Goal: Communication & Community: Ask a question

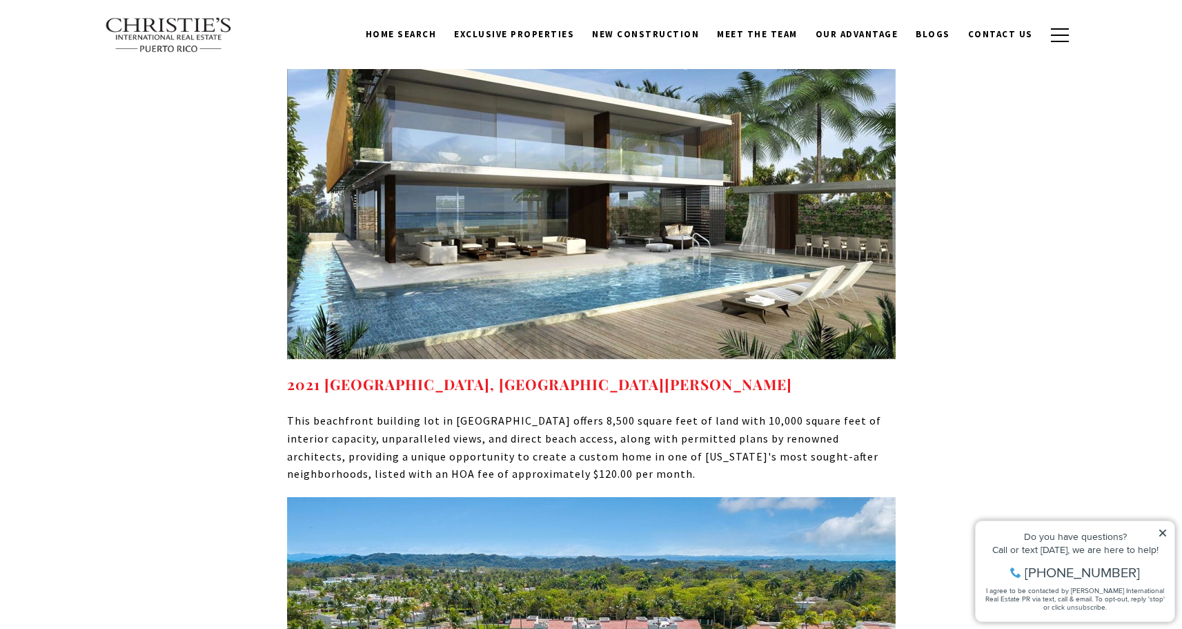
scroll to position [11193, 0]
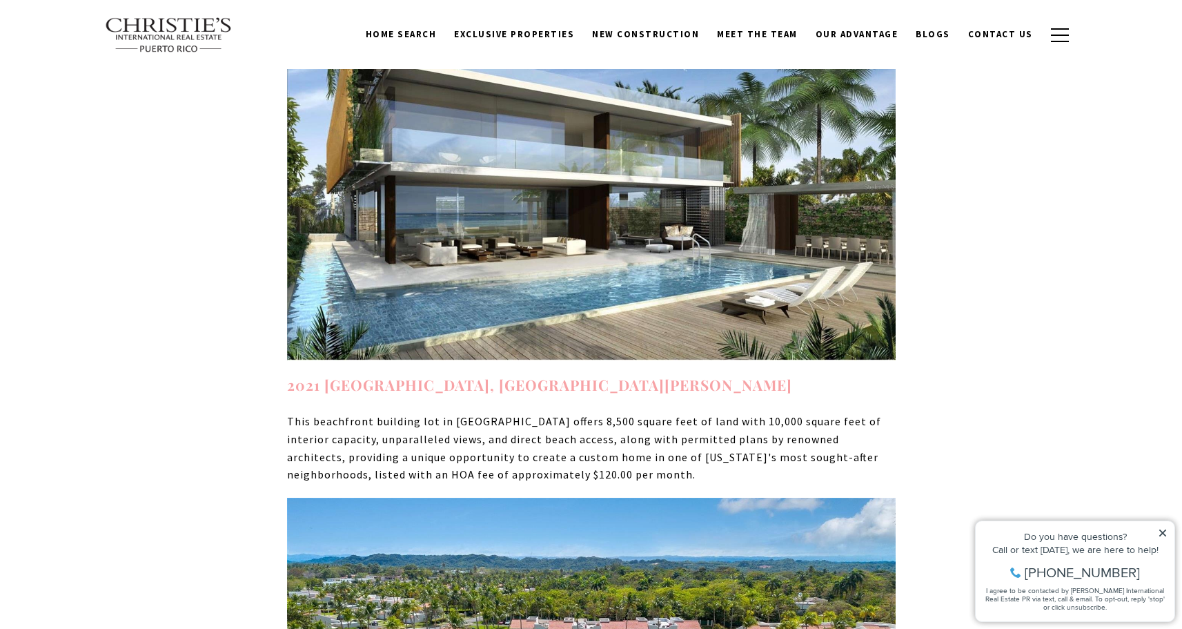
click at [488, 375] on link "2021 CALLE ITALIA, SAN JUAN, PR 00911" at bounding box center [539, 384] width 505 height 19
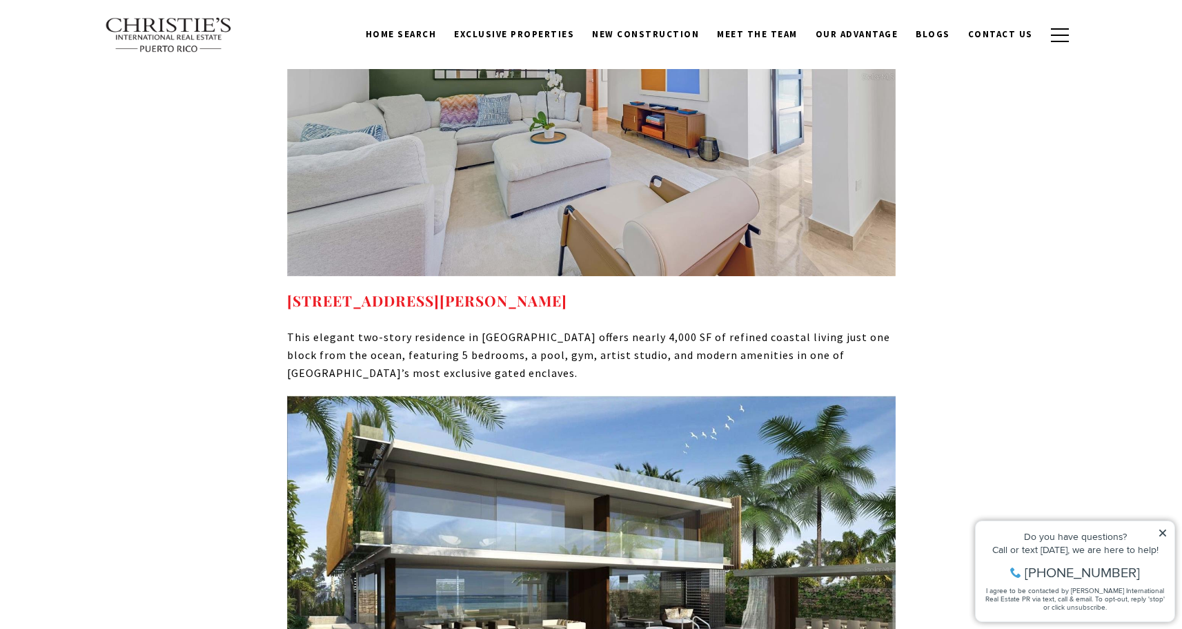
scroll to position [10568, 0]
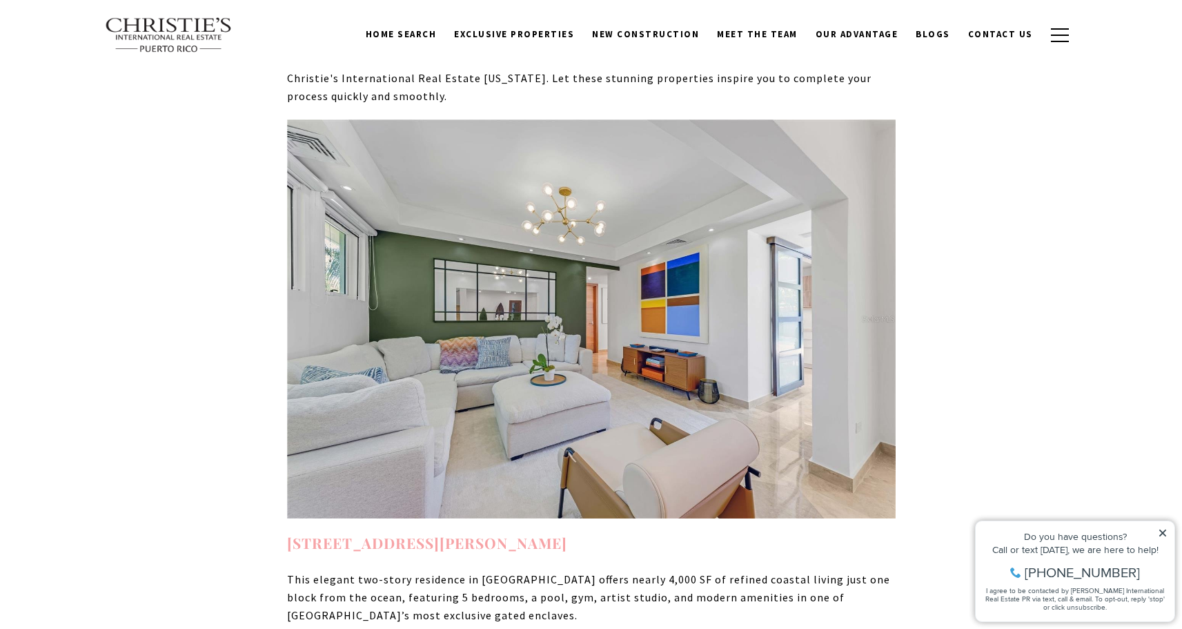
click at [477, 533] on strong "23 BUCARE ST SAN JUAN PR, 00913" at bounding box center [427, 542] width 280 height 19
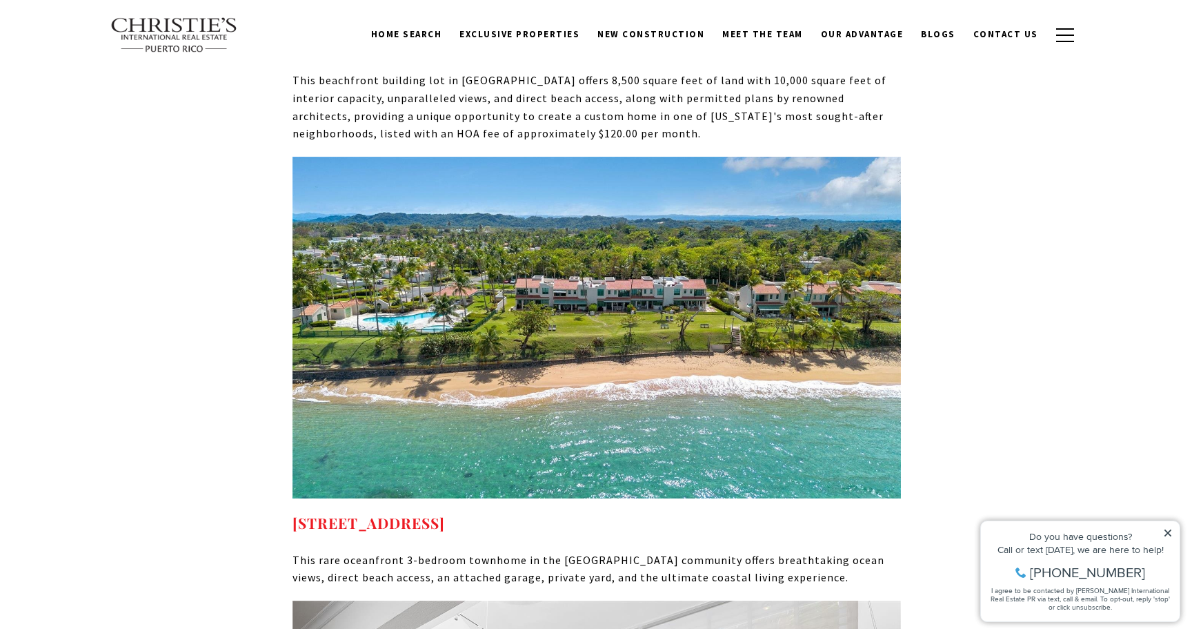
scroll to position [11528, 0]
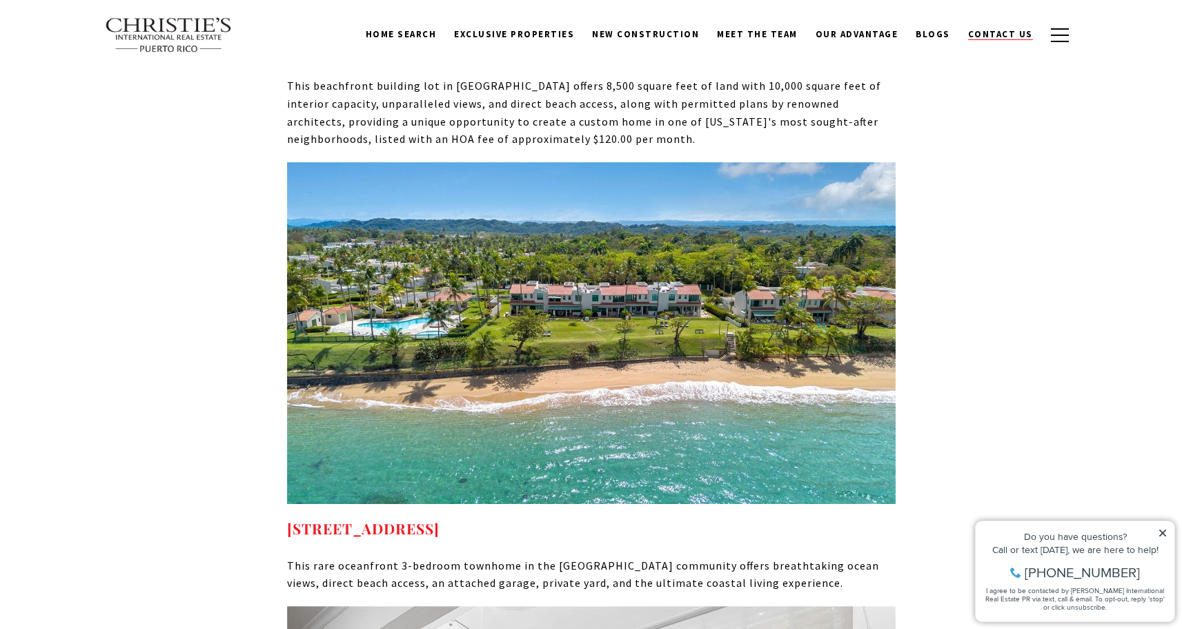
click at [996, 35] on span "Contact Us" at bounding box center [1000, 34] width 65 height 12
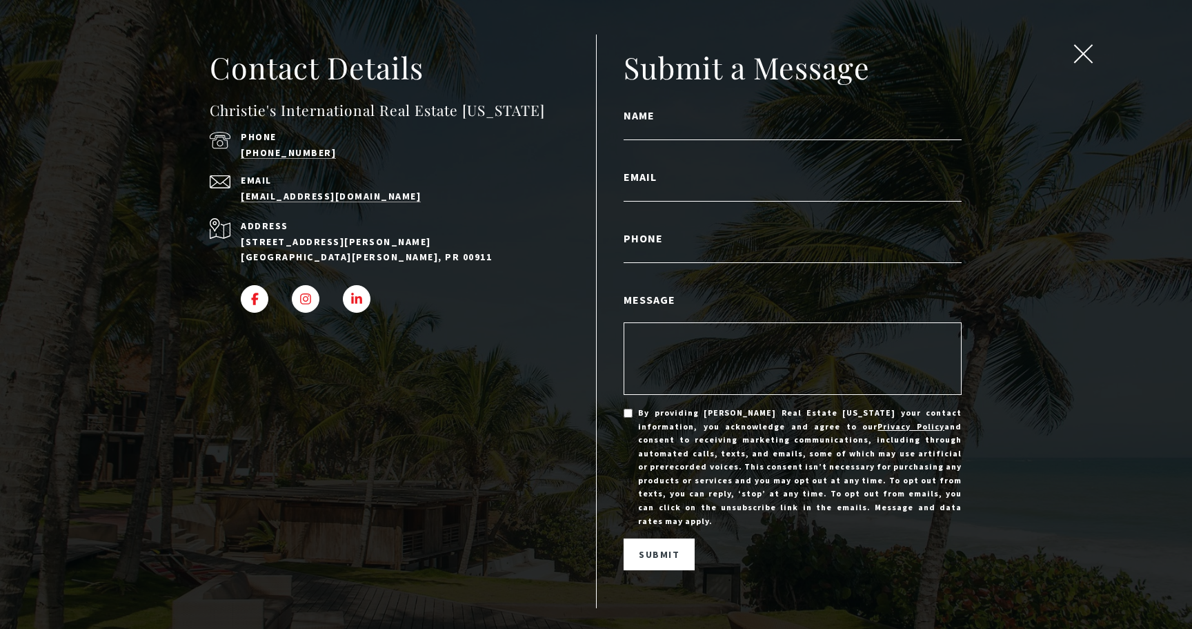
click at [762, 118] on label "Name" at bounding box center [793, 115] width 338 height 18
click at [762, 122] on input "Name" at bounding box center [793, 131] width 338 height 18
type input "**********"
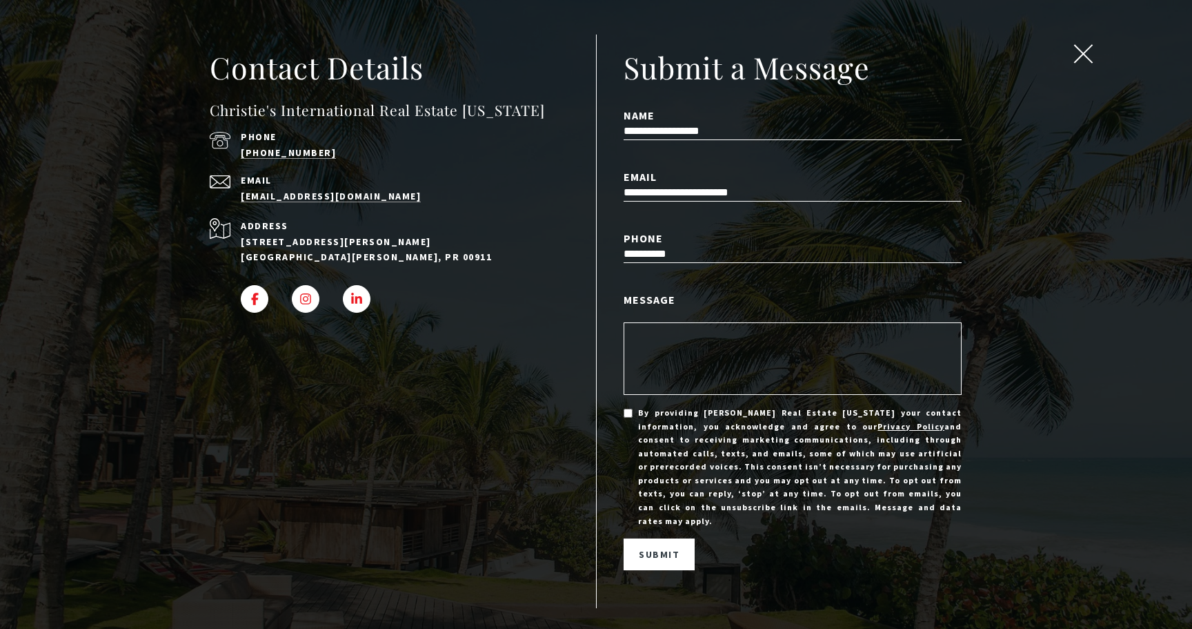
click at [694, 366] on textarea "Message" at bounding box center [793, 358] width 338 height 72
type textarea "**********"
click at [650, 548] on span "Submit" at bounding box center [659, 554] width 41 height 12
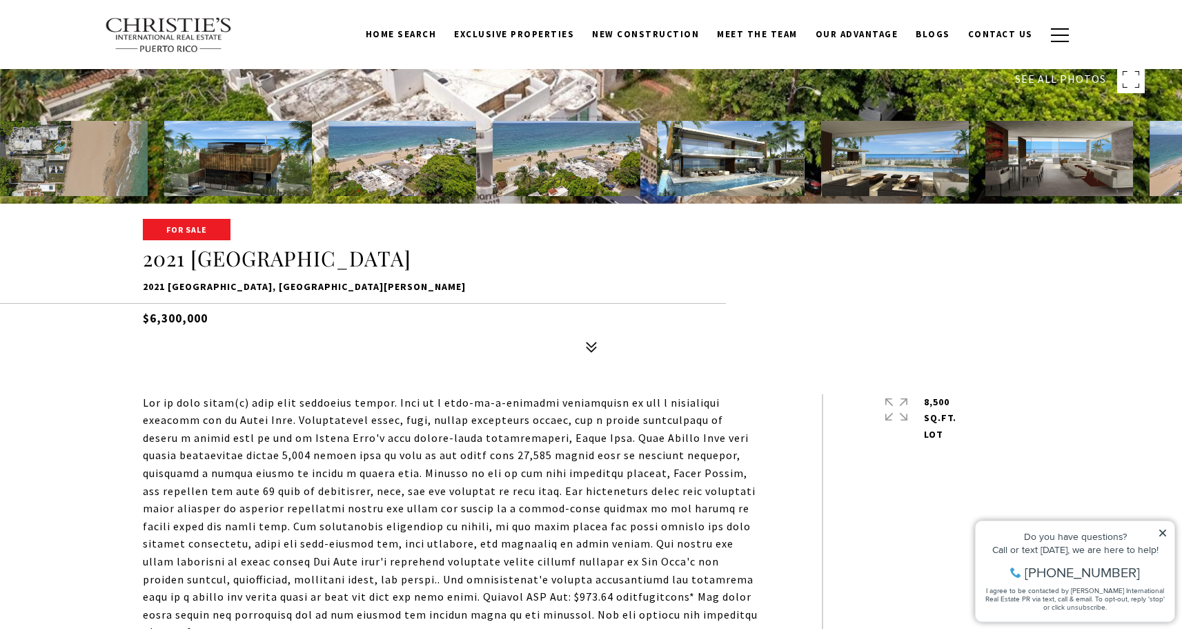
scroll to position [415, 0]
